Goal: Information Seeking & Learning: Learn about a topic

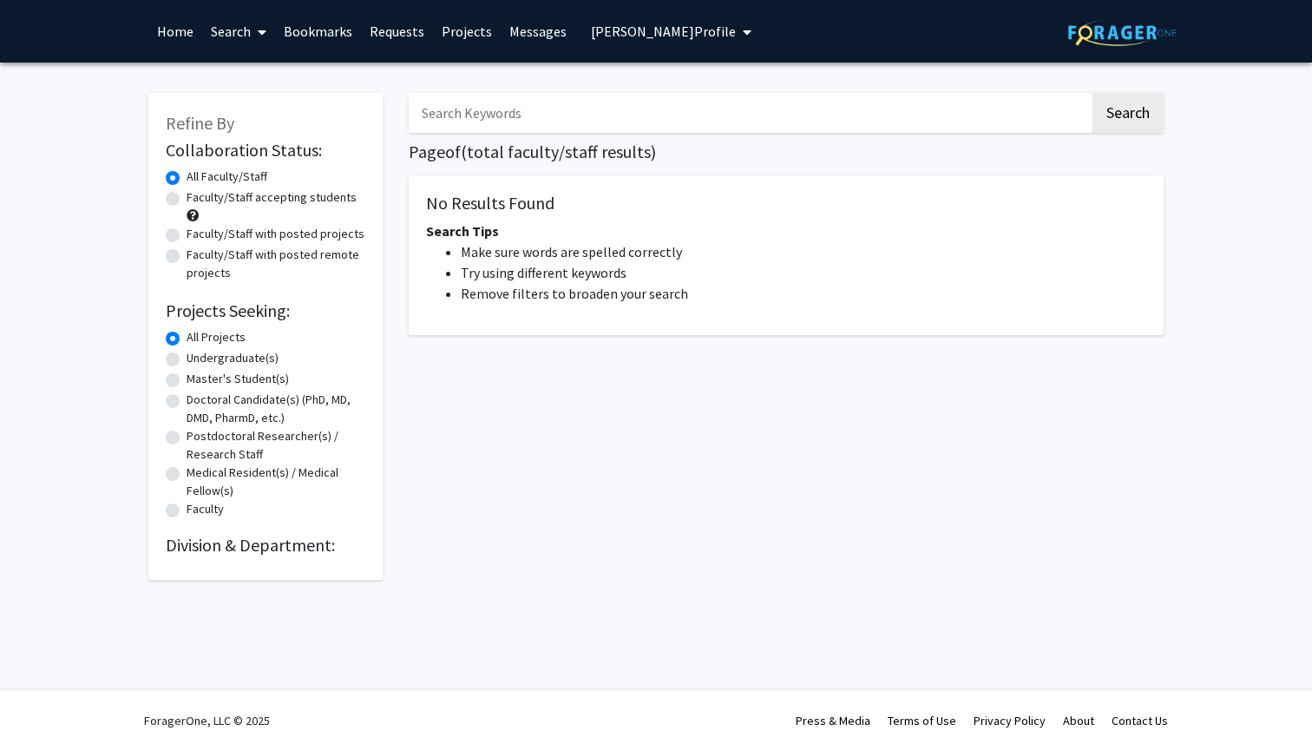
type input "brain"
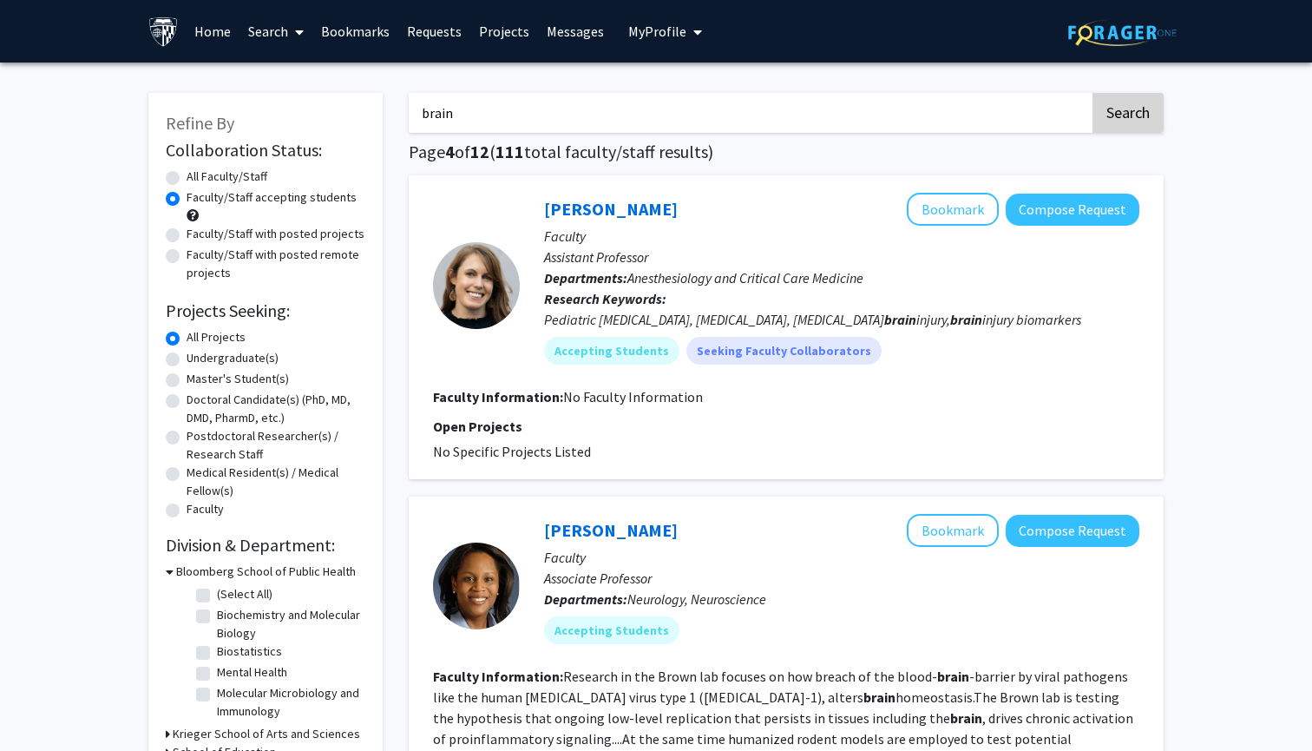
click at [1156, 104] on button "Search" at bounding box center [1128, 113] width 71 height 40
radio input "true"
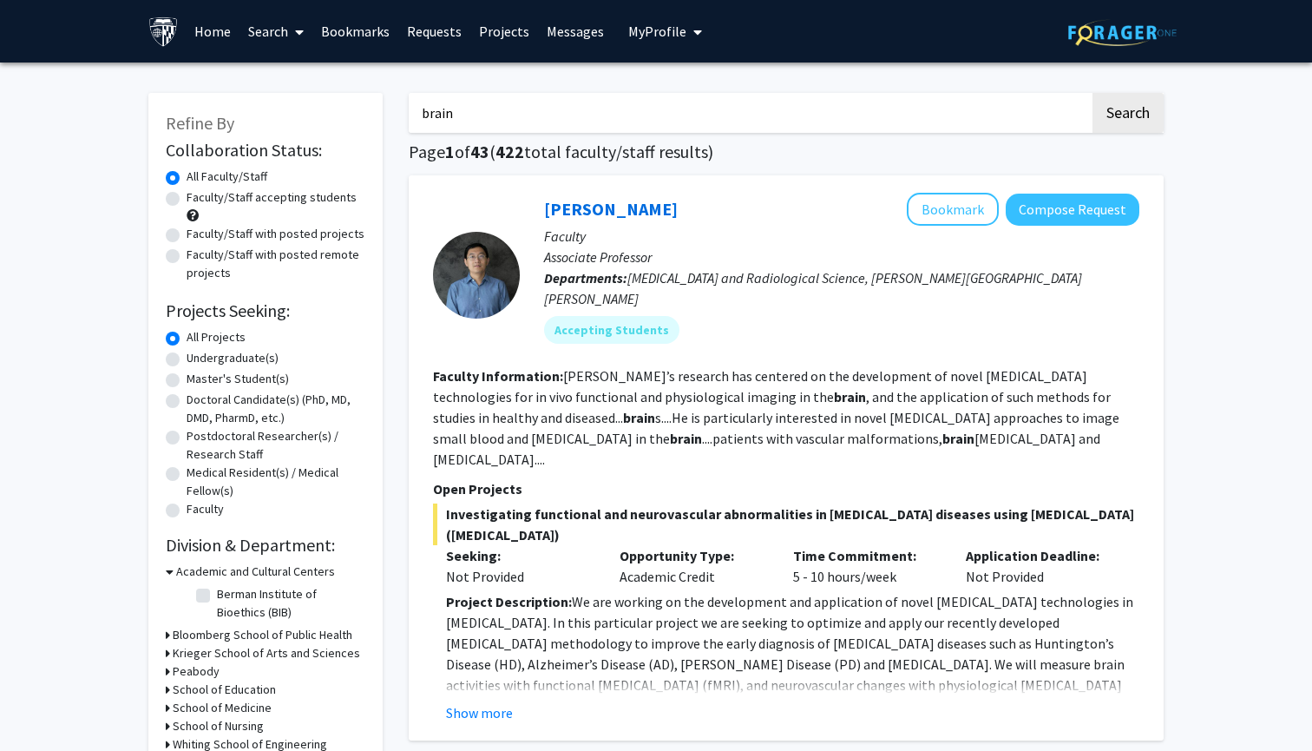
click at [333, 196] on label "Faculty/Staff accepting students" at bounding box center [272, 197] width 170 height 18
click at [198, 196] on input "Faculty/Staff accepting students" at bounding box center [192, 193] width 11 height 11
radio input "true"
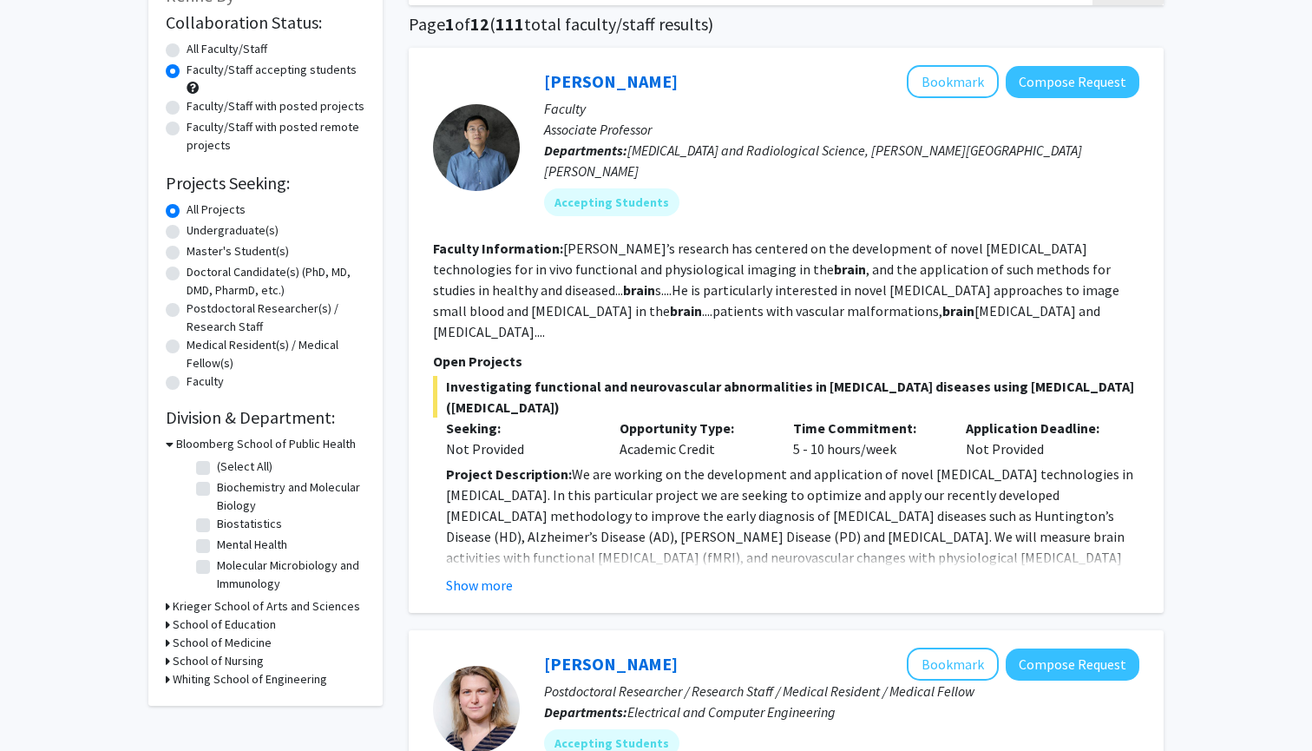
scroll to position [131, 0]
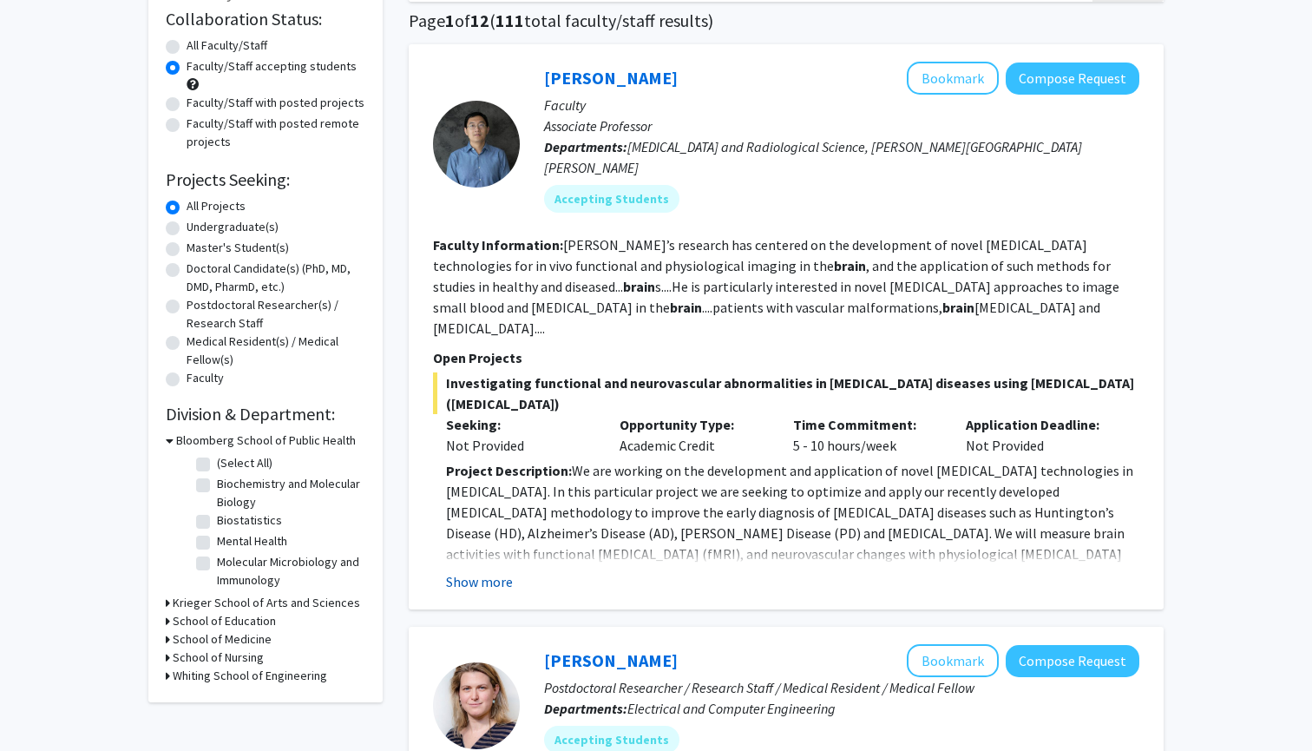
click at [489, 571] on button "Show more" at bounding box center [479, 581] width 67 height 21
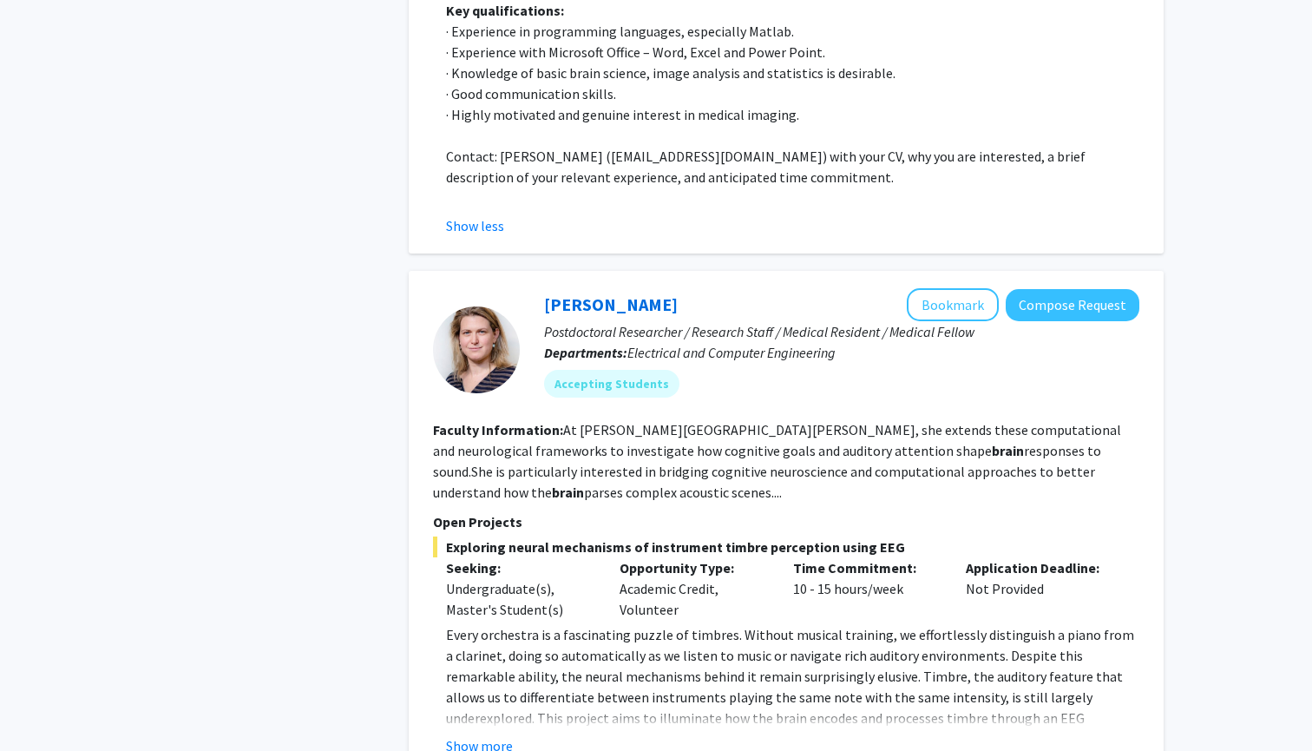
scroll to position [1010, 0]
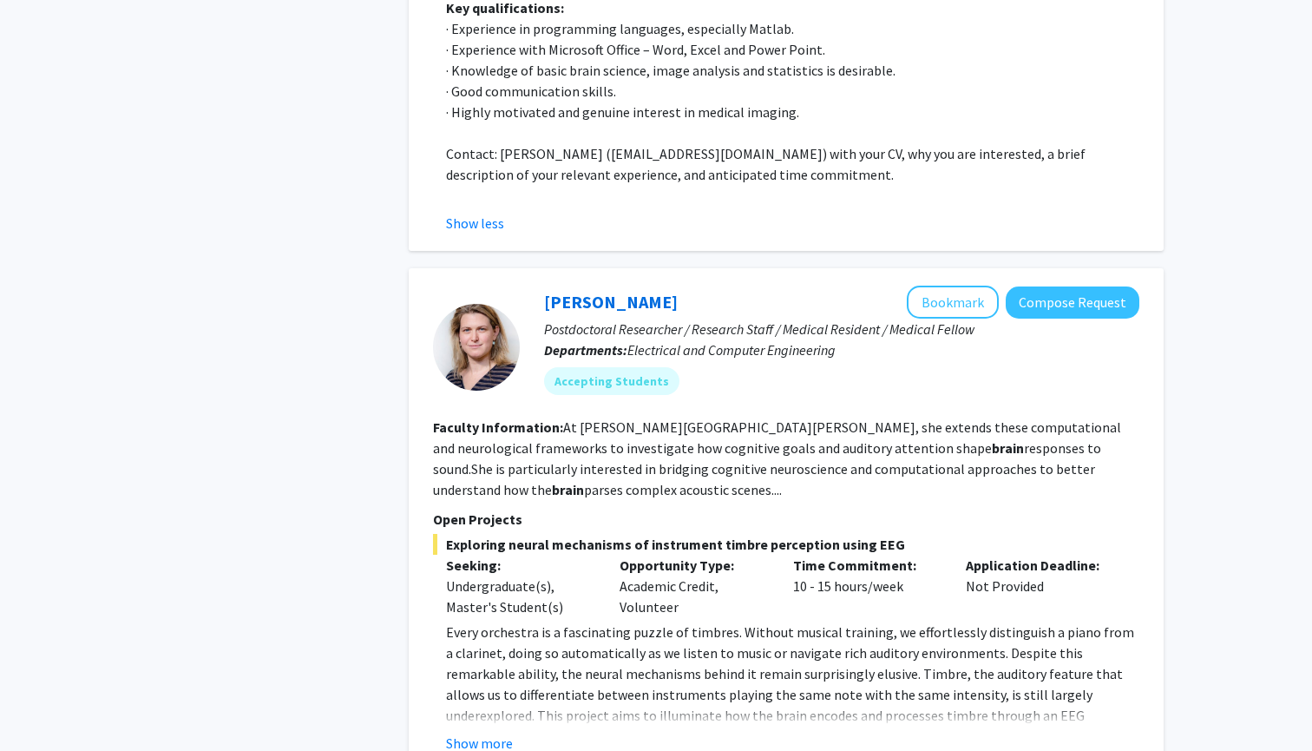
click at [475, 651] on fg-read-more "Every orchestra is a fascinating puzzle of timbres. Without musical training, w…" at bounding box center [786, 687] width 706 height 132
click at [492, 732] on button "Show more" at bounding box center [479, 742] width 67 height 21
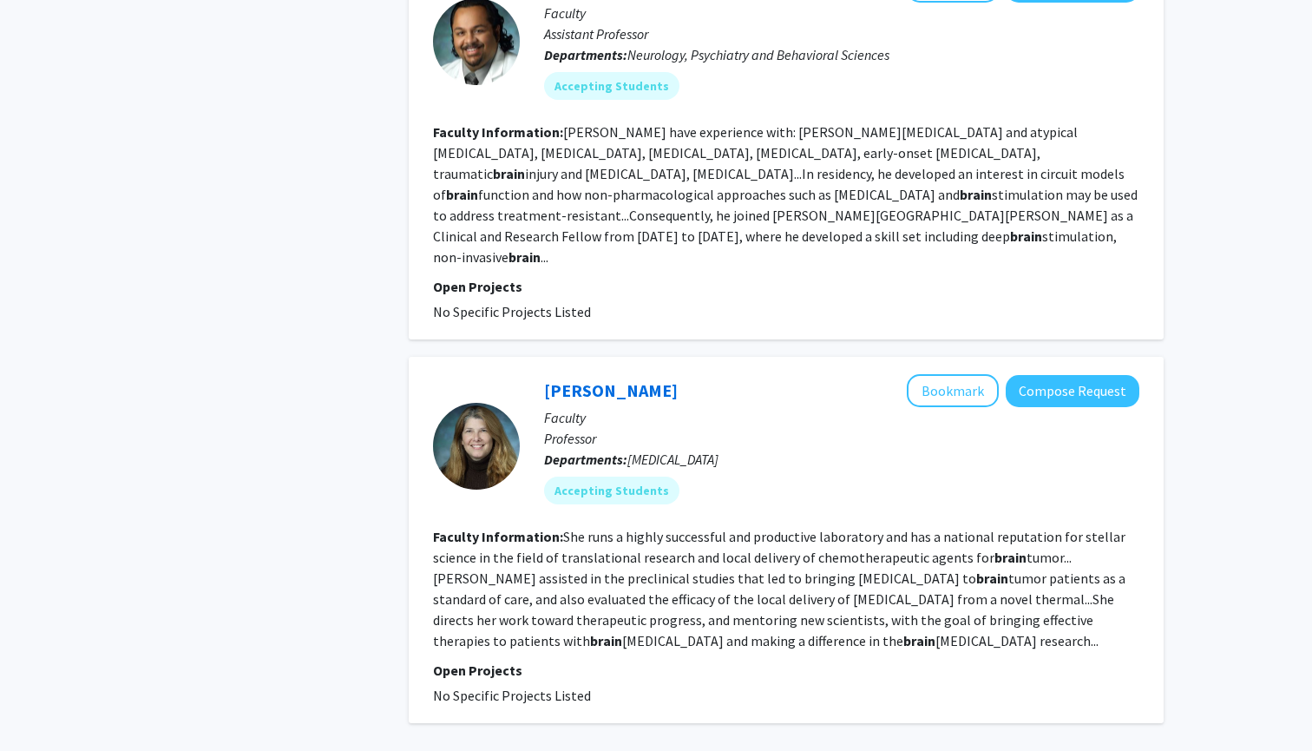
scroll to position [4908, 0]
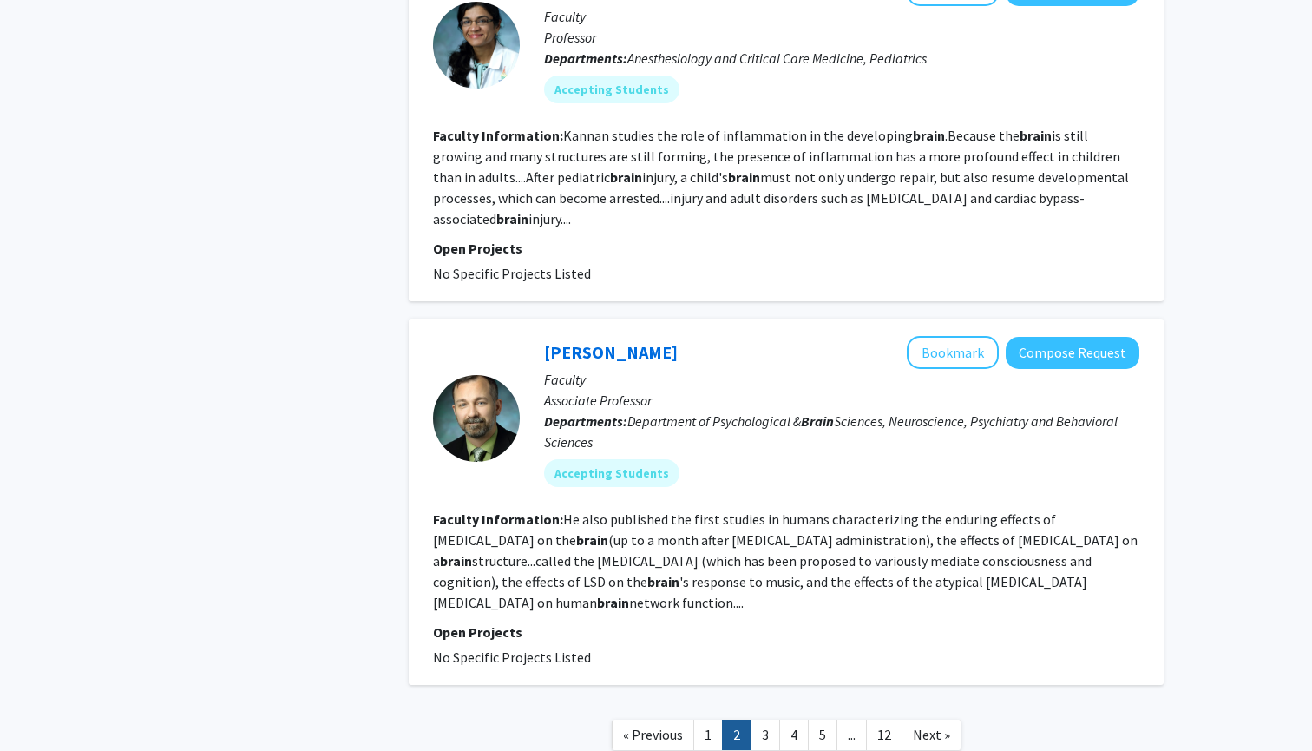
scroll to position [3260, 0]
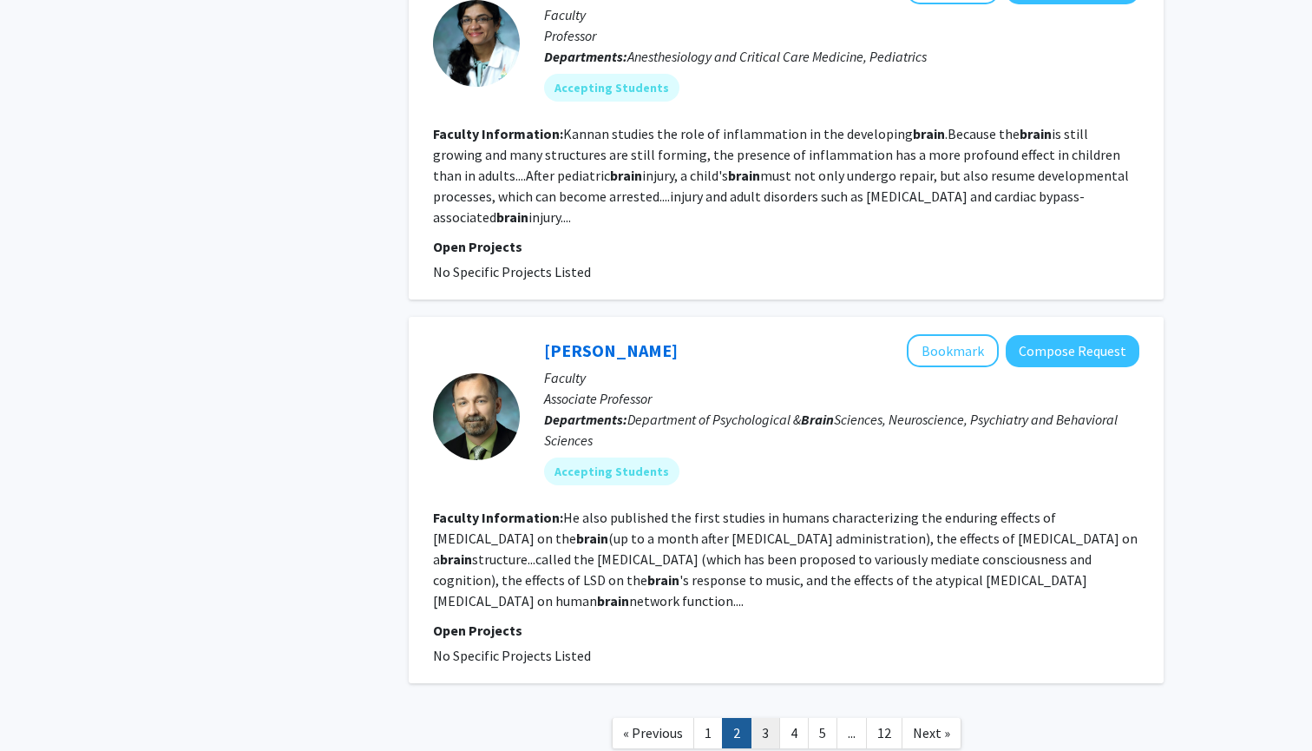
click at [762, 718] on link "3" at bounding box center [766, 733] width 30 height 30
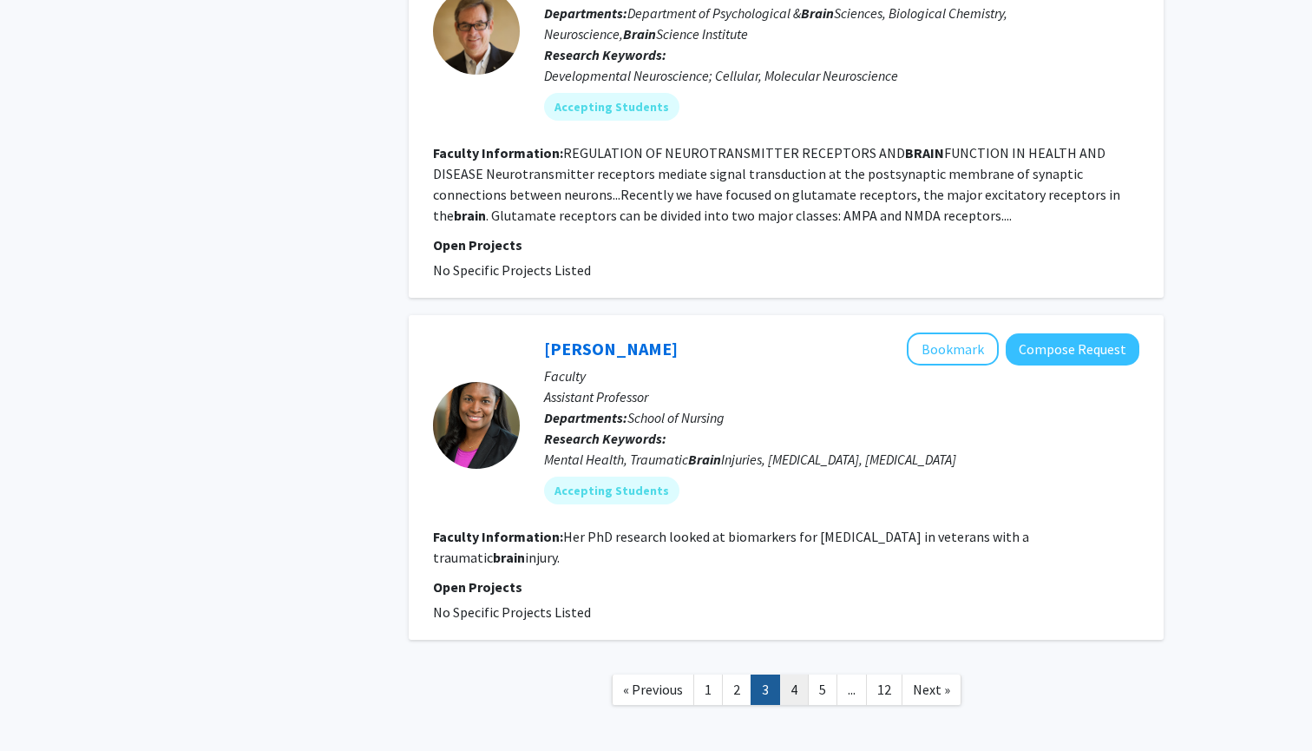
scroll to position [3622, 0]
click at [791, 675] on link "4" at bounding box center [794, 690] width 30 height 30
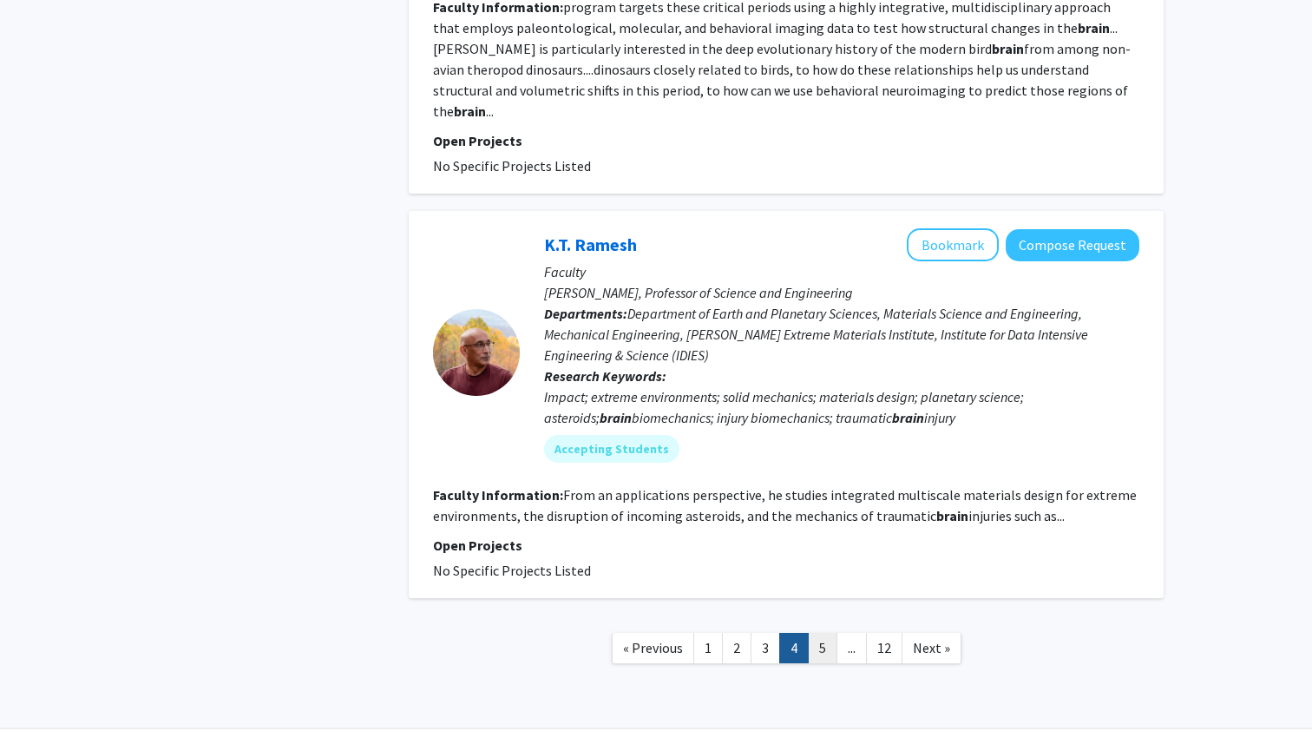
scroll to position [3208, 0]
click at [812, 634] on link "5" at bounding box center [823, 649] width 30 height 30
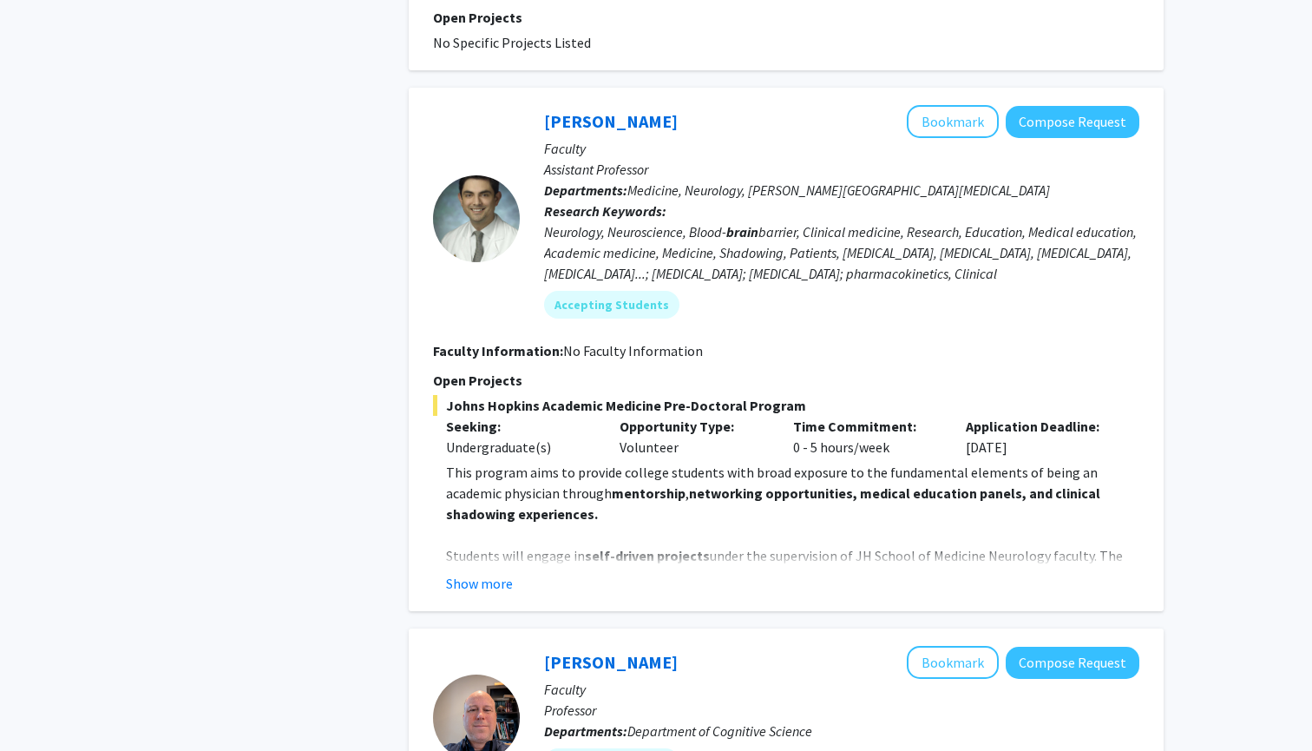
scroll to position [1437, 0]
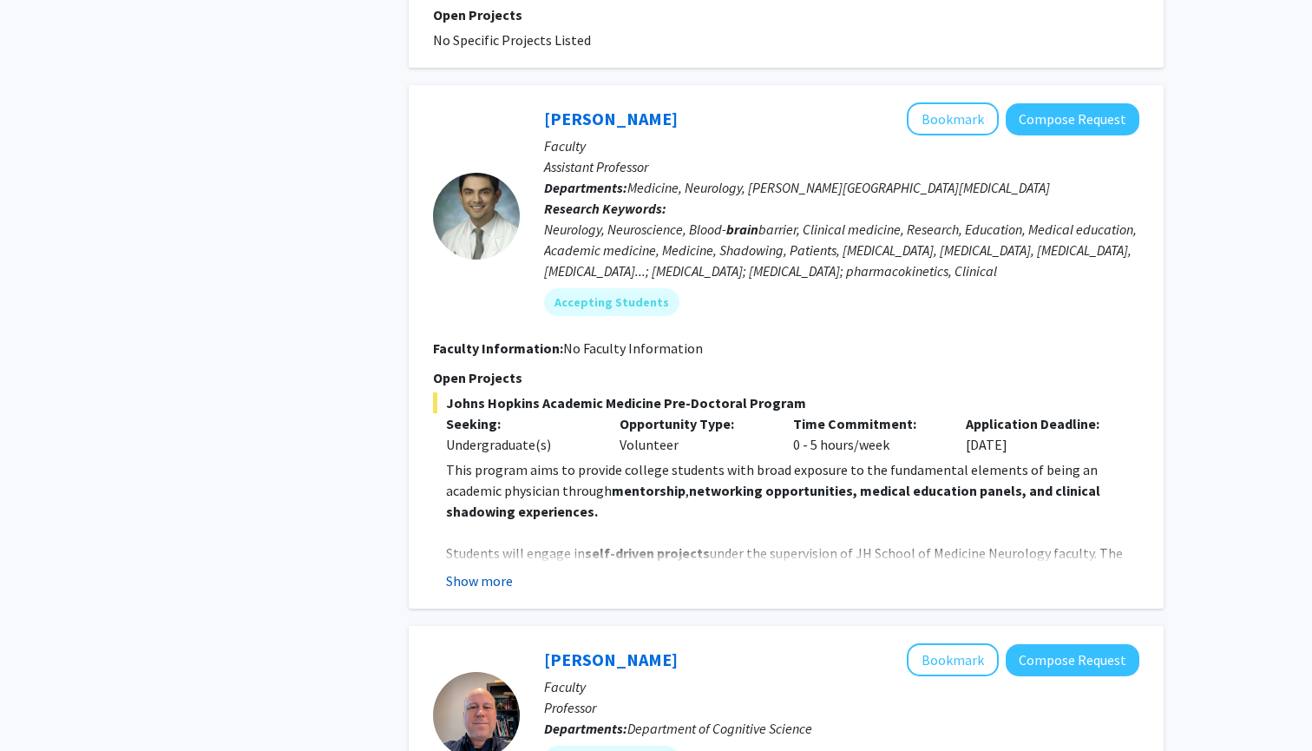
click at [479, 581] on button "Show more" at bounding box center [479, 580] width 67 height 21
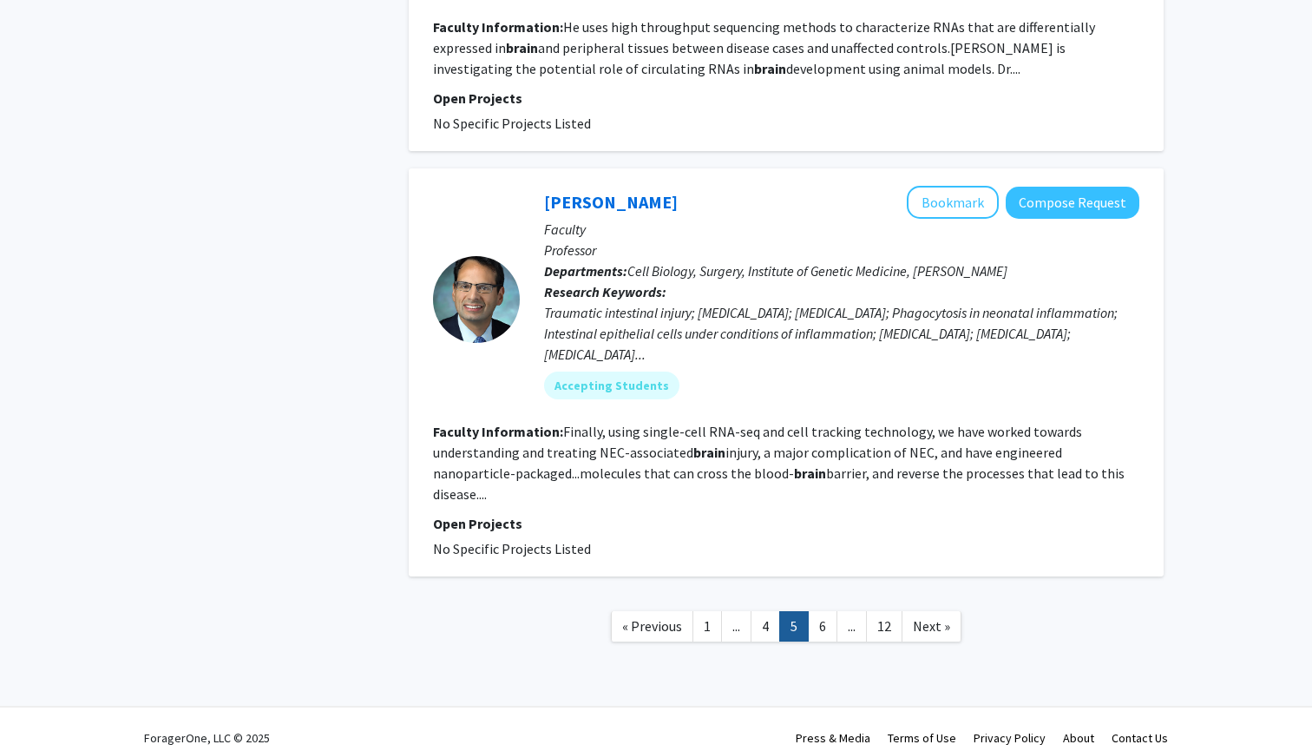
scroll to position [3927, 0]
click at [819, 613] on link "6" at bounding box center [823, 628] width 30 height 30
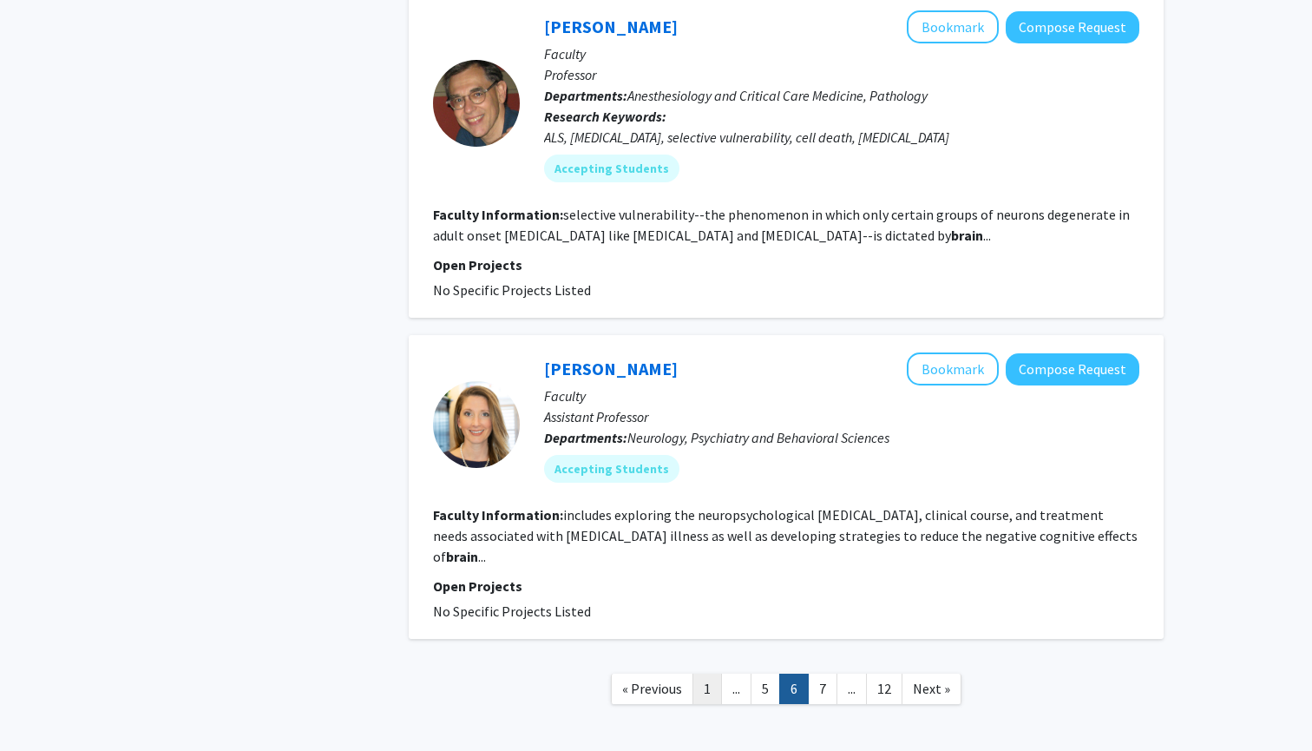
scroll to position [2999, 0]
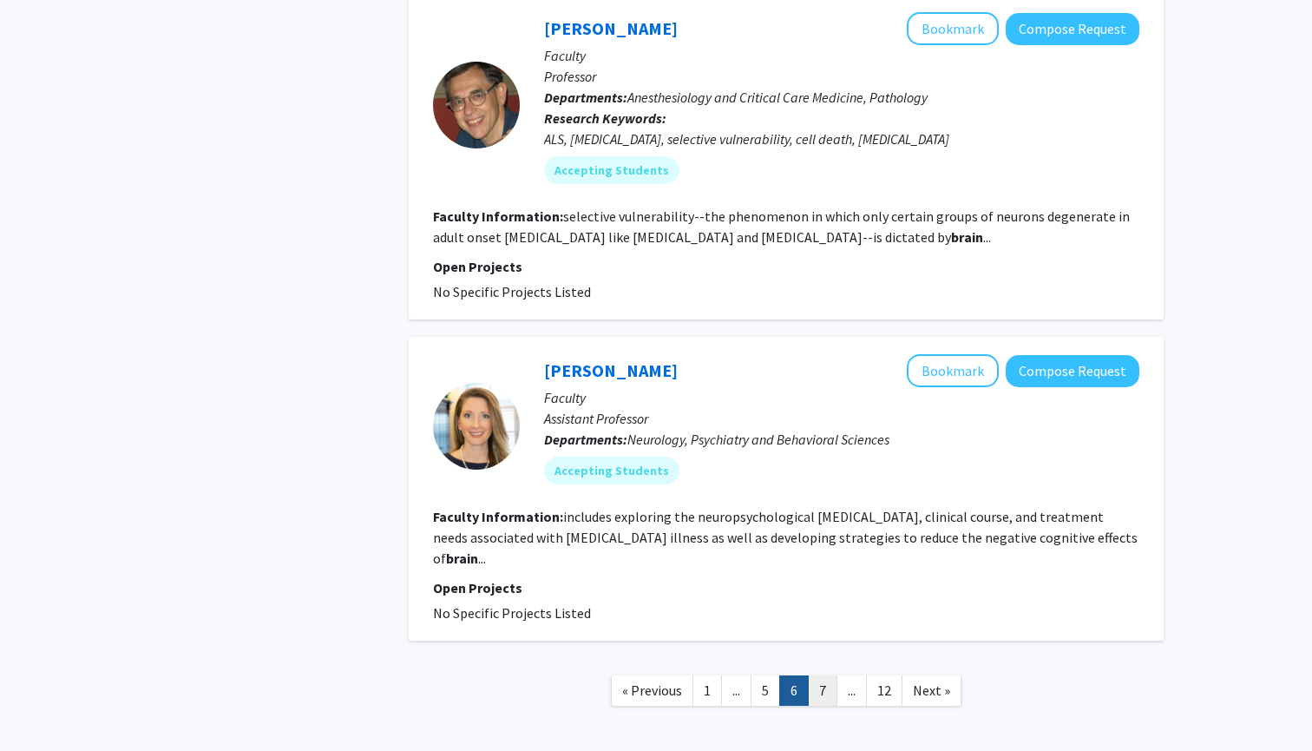
click at [817, 675] on link "7" at bounding box center [823, 690] width 30 height 30
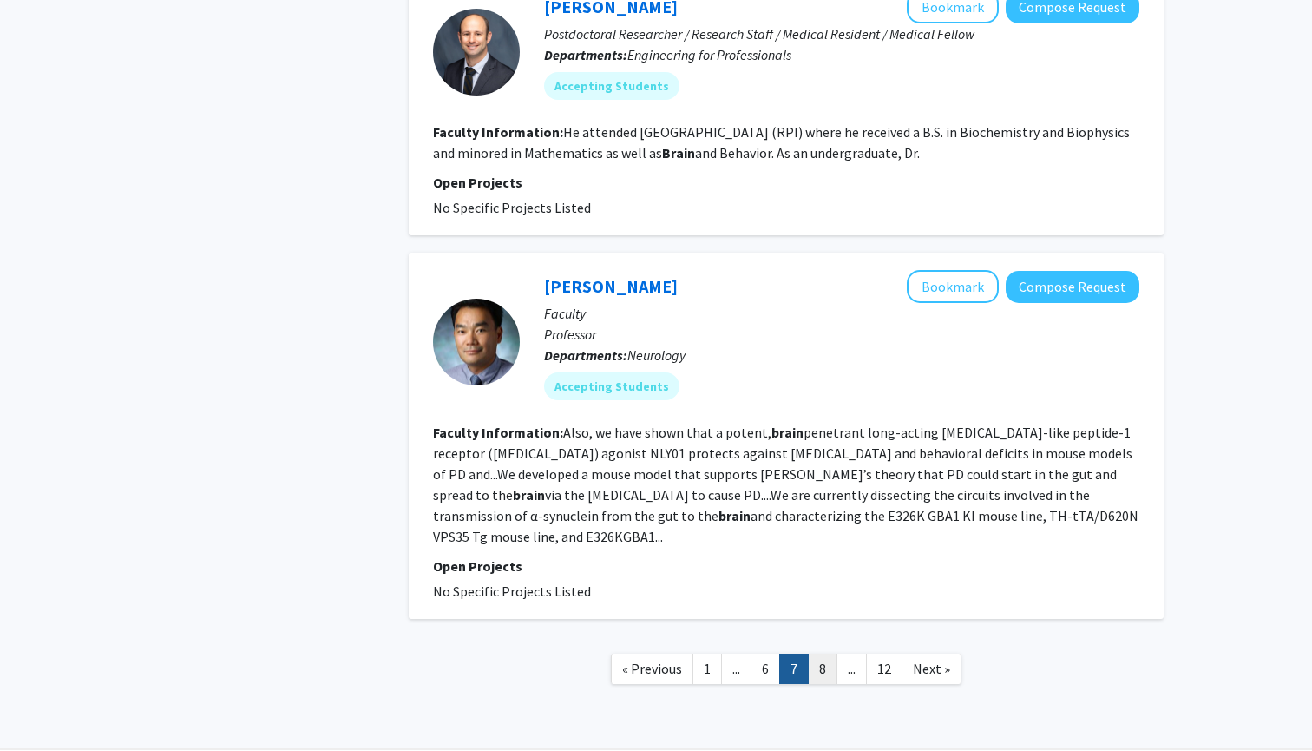
scroll to position [3073, 0]
click at [821, 654] on link "8" at bounding box center [823, 669] width 30 height 30
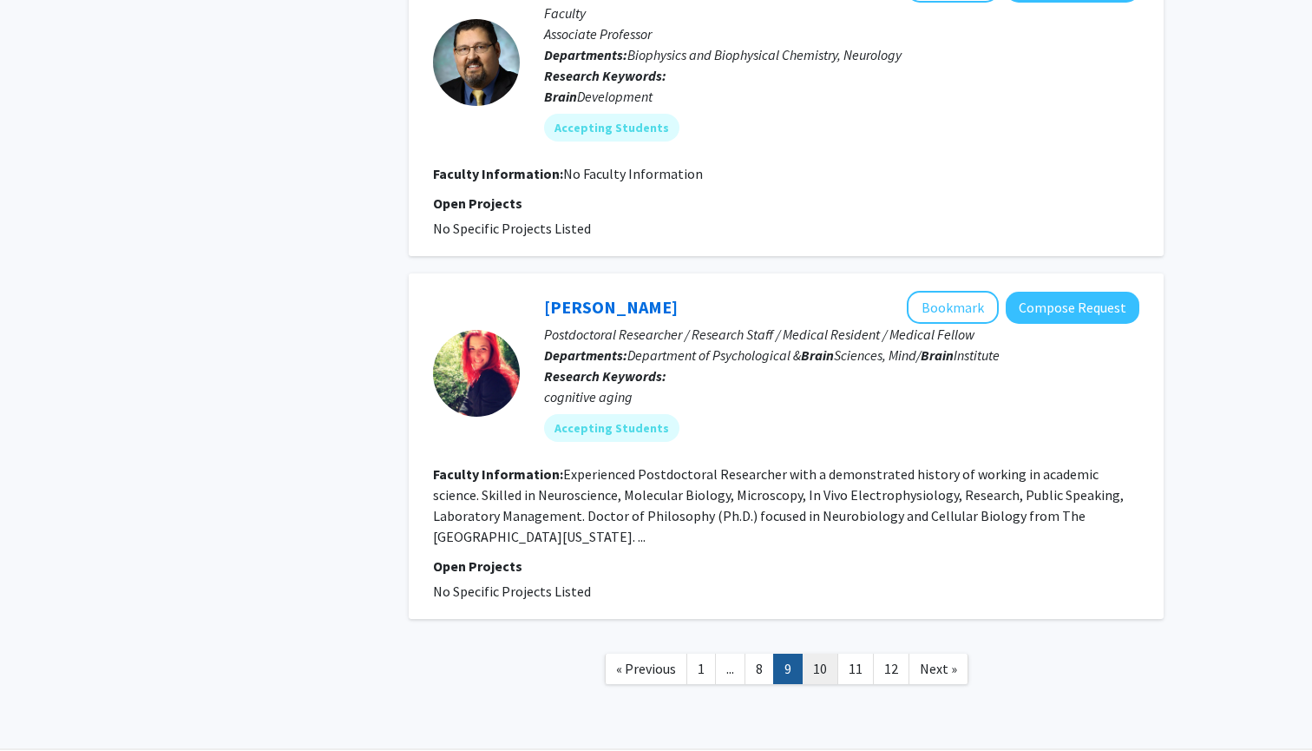
scroll to position [3006, 0]
click at [826, 654] on link "10" at bounding box center [820, 669] width 36 height 30
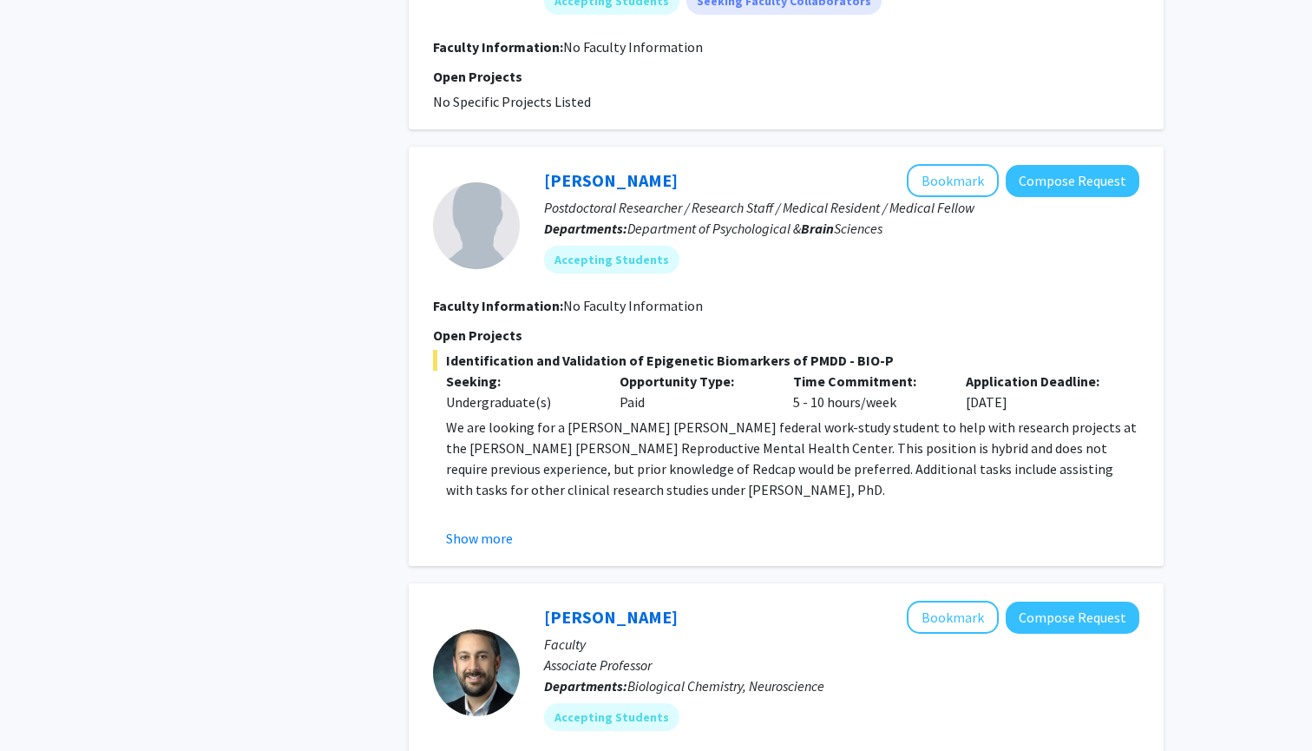
scroll to position [2230, 0]
click at [496, 527] on button "Show more" at bounding box center [479, 537] width 67 height 21
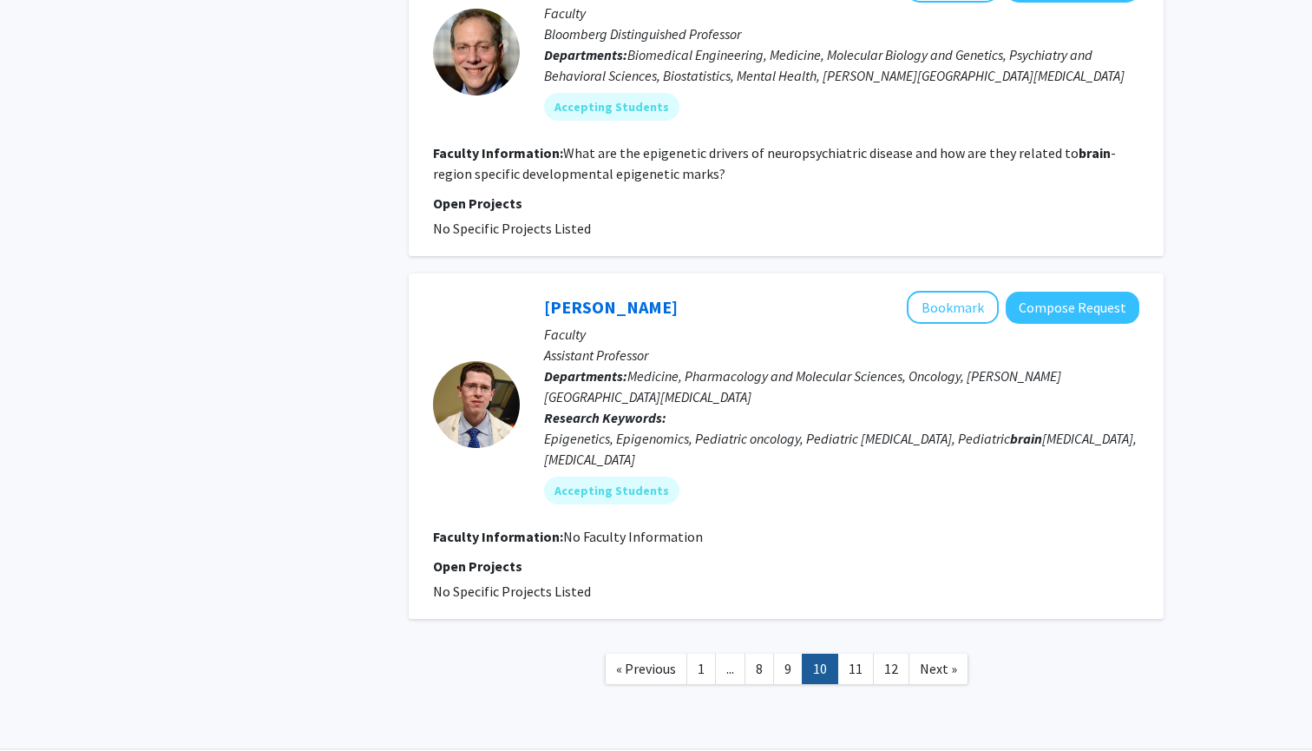
scroll to position [3710, 0]
click at [851, 654] on link "11" at bounding box center [855, 669] width 36 height 30
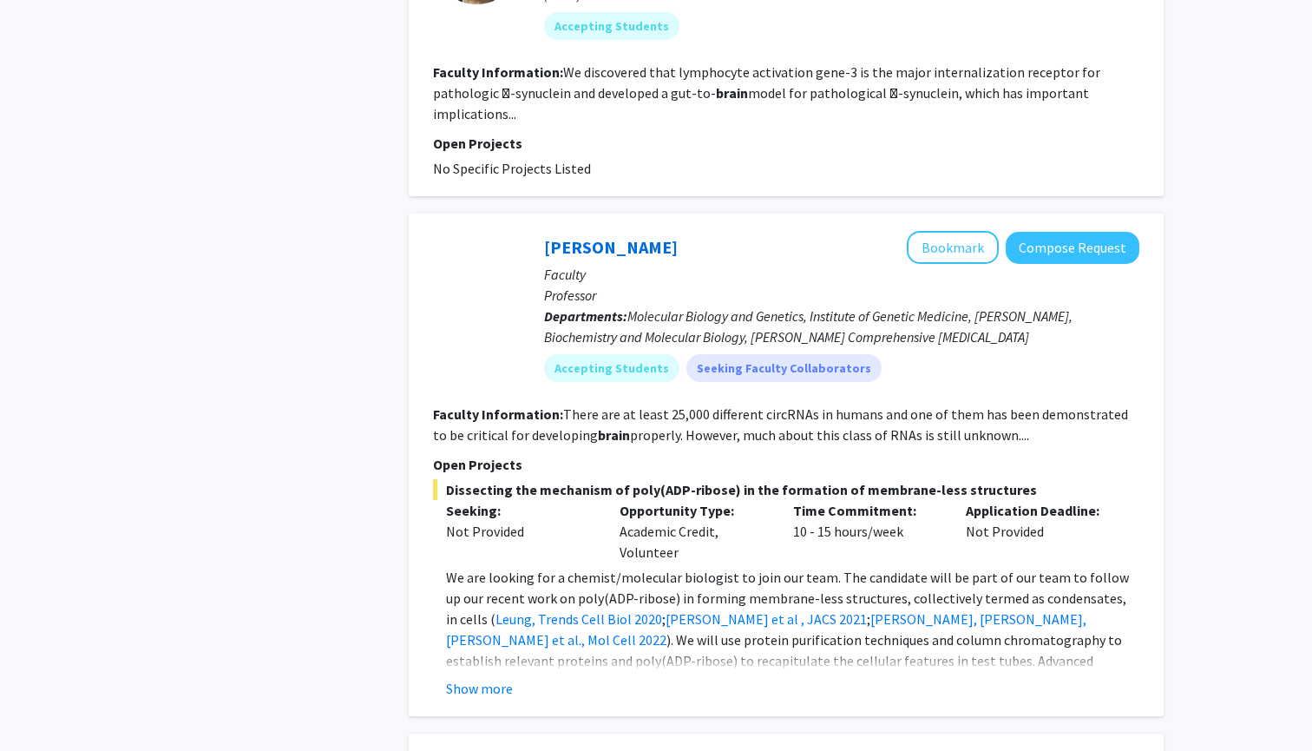
scroll to position [1280, 0]
click at [493, 677] on button "Show more" at bounding box center [479, 687] width 67 height 21
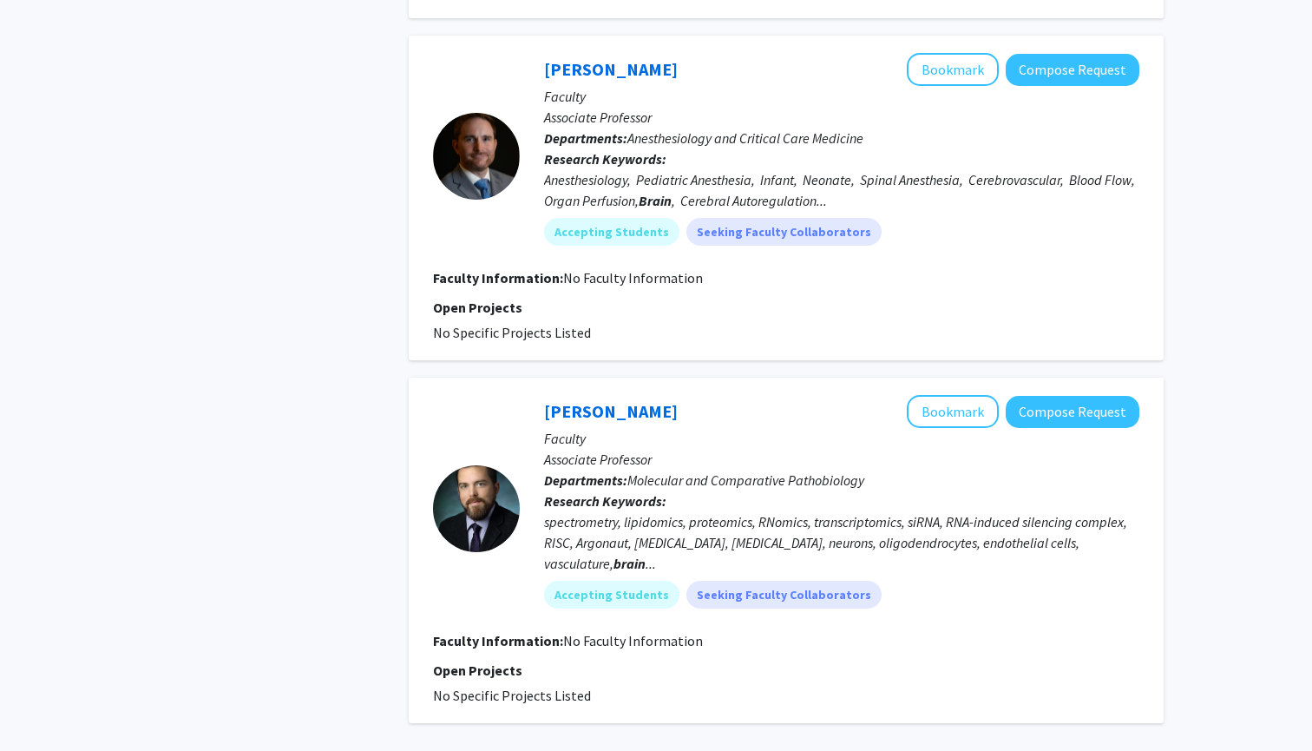
scroll to position [3552, 0]
